Goal: Understand process/instructions

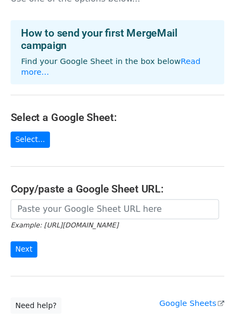
scroll to position [54, 0]
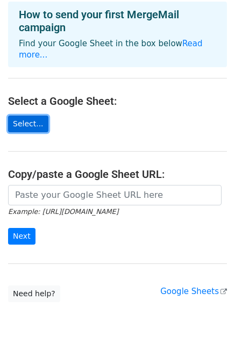
click at [30, 116] on link "Select..." at bounding box center [28, 124] width 40 height 17
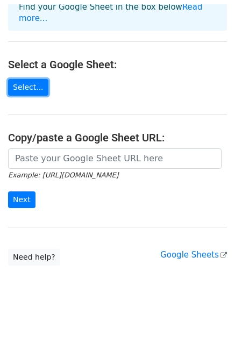
scroll to position [86, 0]
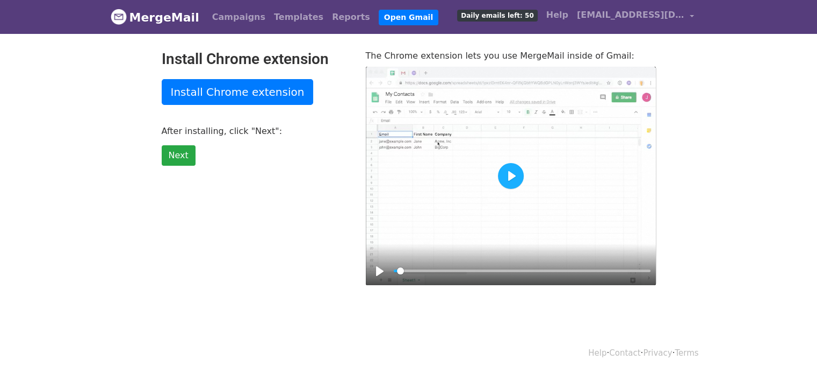
click at [516, 163] on button "Play" at bounding box center [511, 176] width 26 height 26
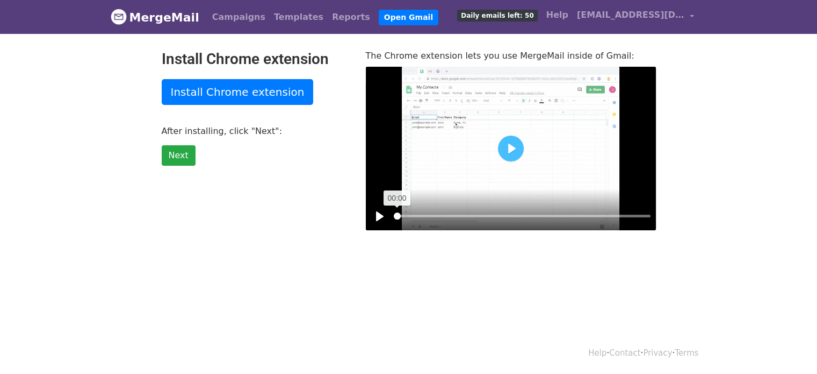
drag, startPoint x: 432, startPoint y: 214, endPoint x: 394, endPoint y: 218, distance: 38.3
click at [394, 218] on input "Seek" at bounding box center [522, 216] width 257 height 10
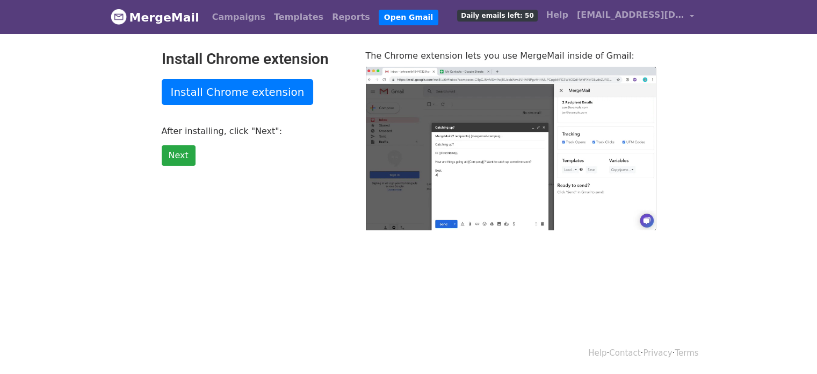
type input "33.45"
